Goal: Information Seeking & Learning: Learn about a topic

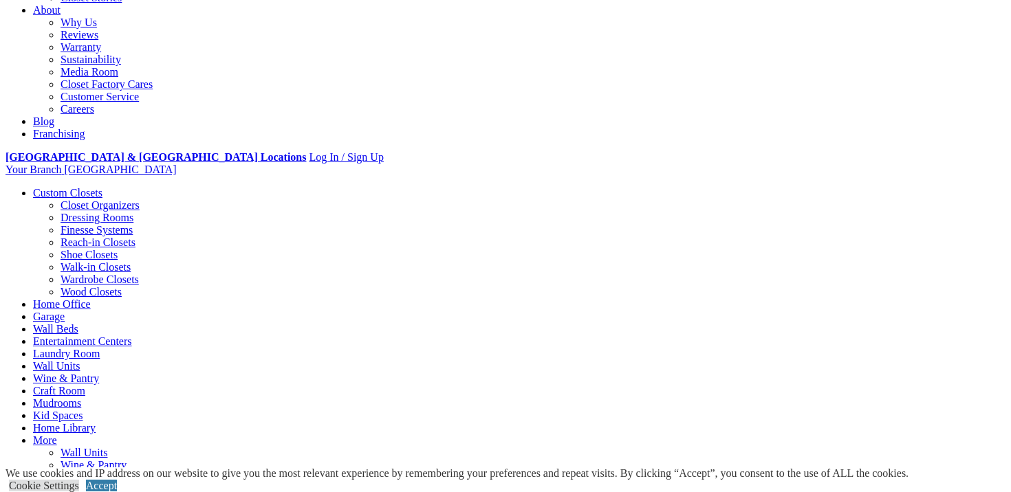
scroll to position [307, 0]
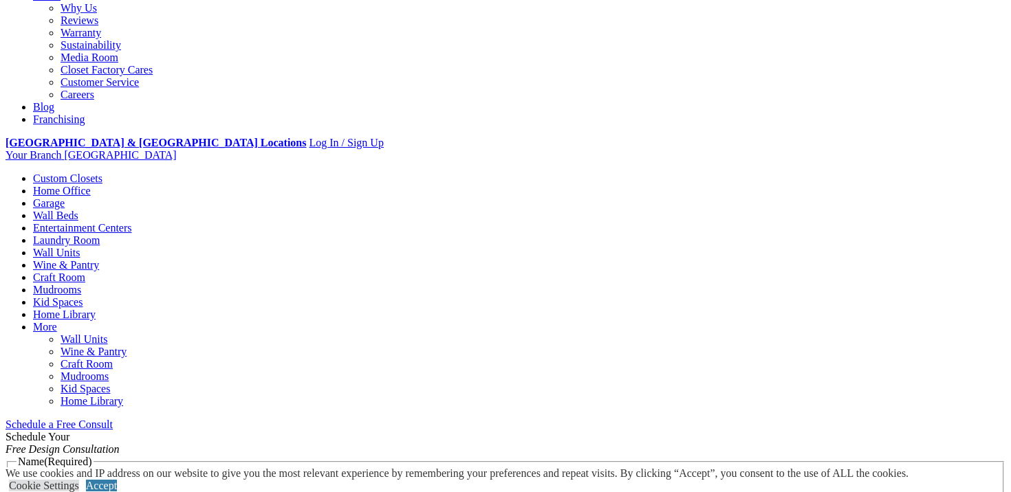
click at [91, 173] on link "Custom Closets" at bounding box center [67, 179] width 69 height 12
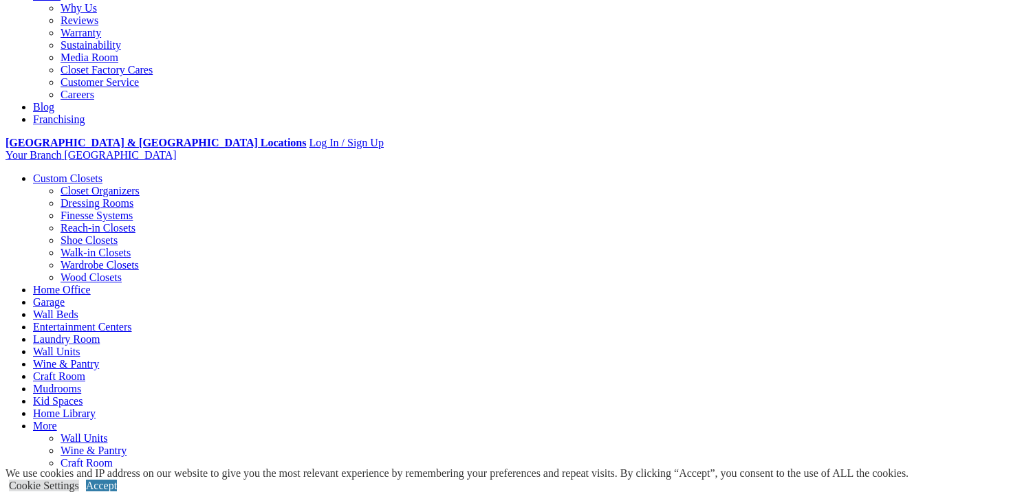
scroll to position [338, 0]
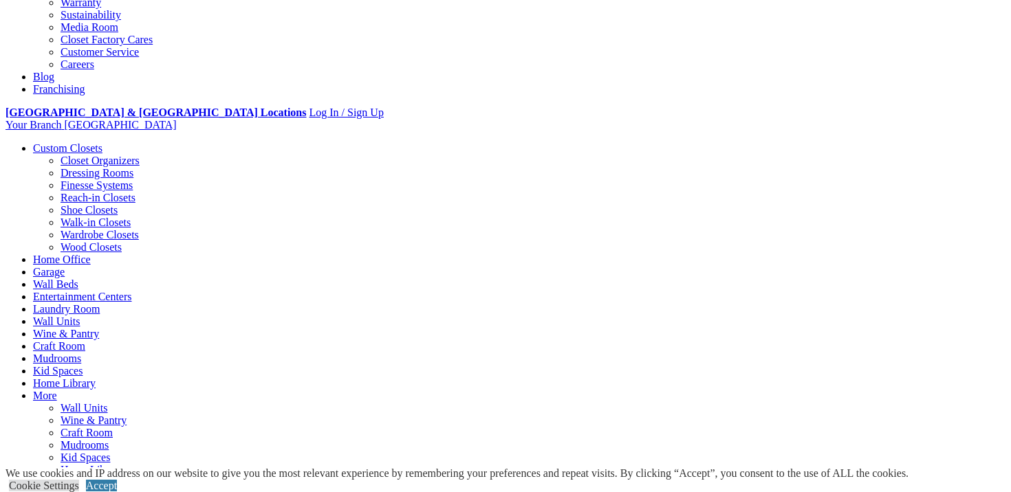
click at [60, 229] on link "Wardrobe Closets" at bounding box center [99, 235] width 78 height 12
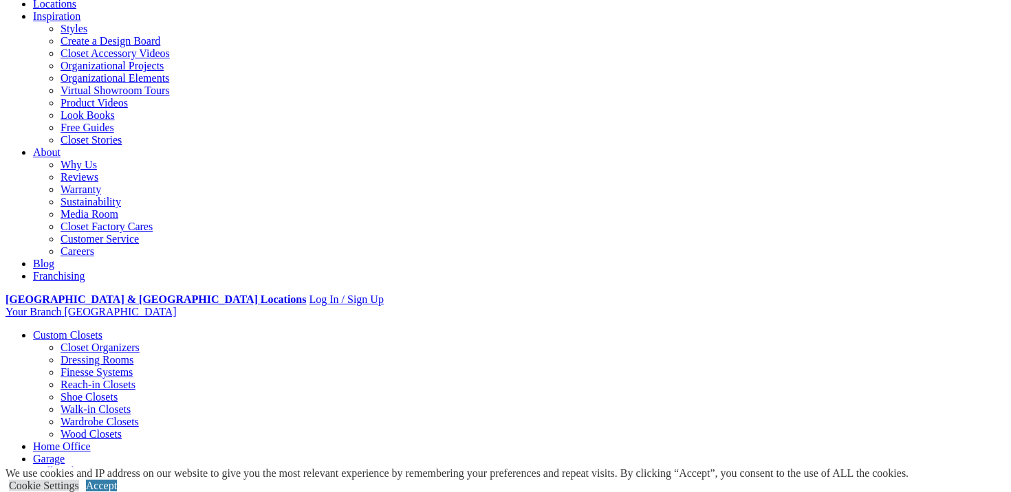
scroll to position [239, 0]
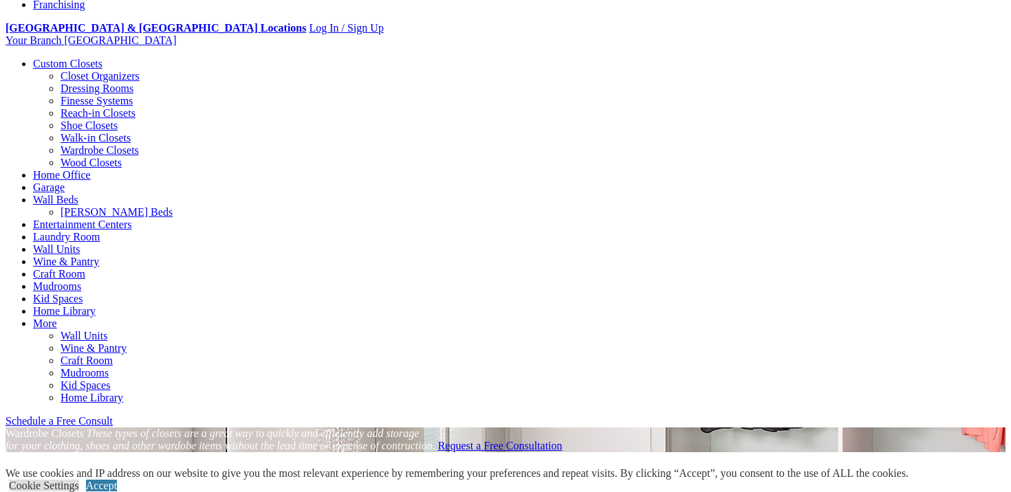
scroll to position [516, 0]
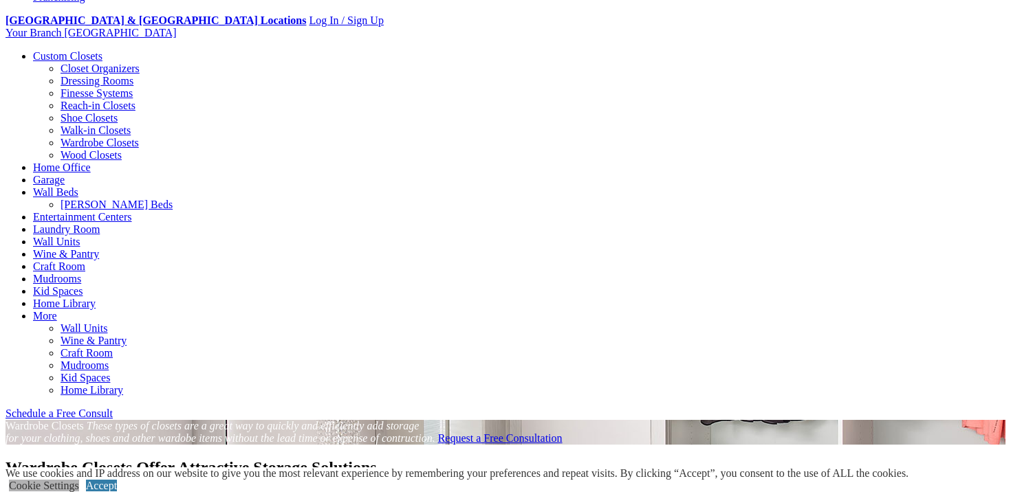
click at [79, 480] on link "Cookie Settings" at bounding box center [44, 486] width 70 height 12
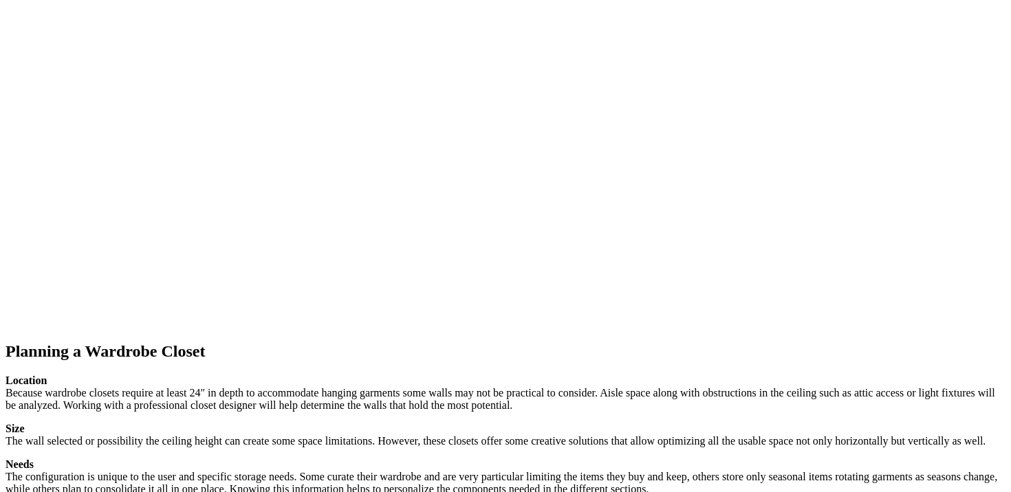
scroll to position [1367, 0]
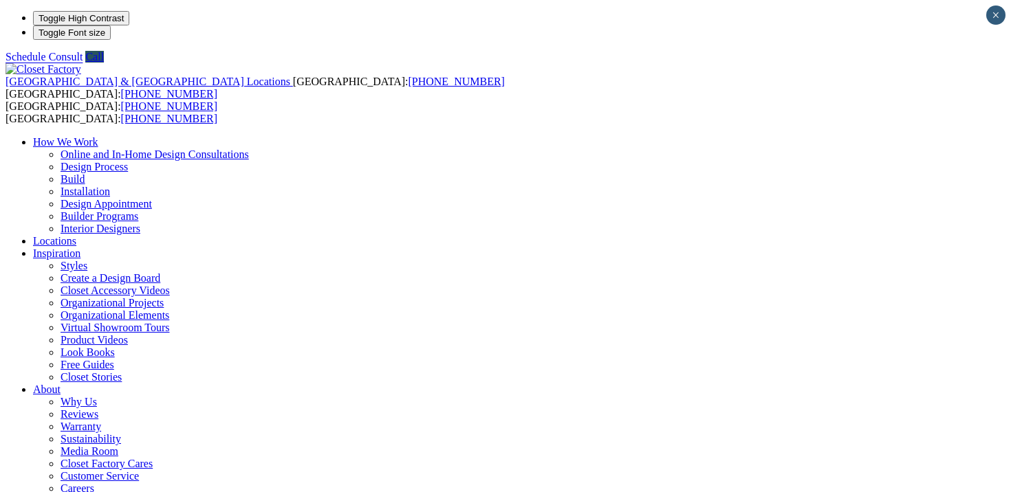
scroll to position [30, 0]
